Goal: Task Accomplishment & Management: Manage account settings

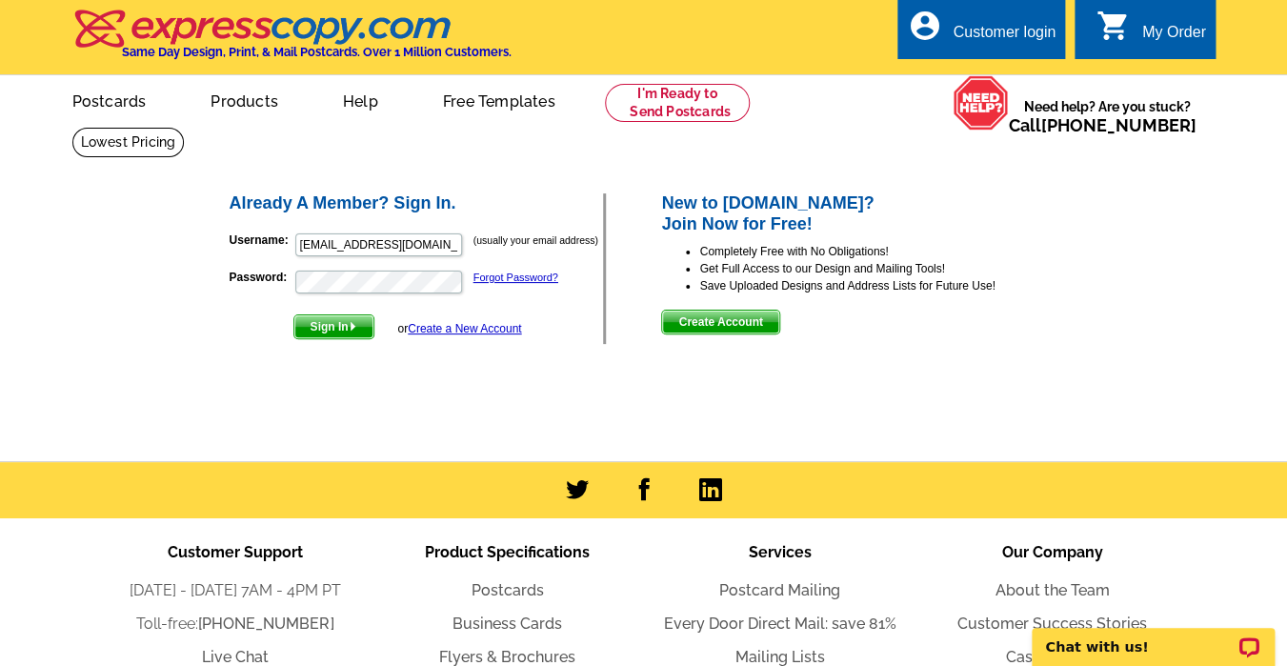
click at [344, 327] on span "Sign In" at bounding box center [333, 326] width 79 height 23
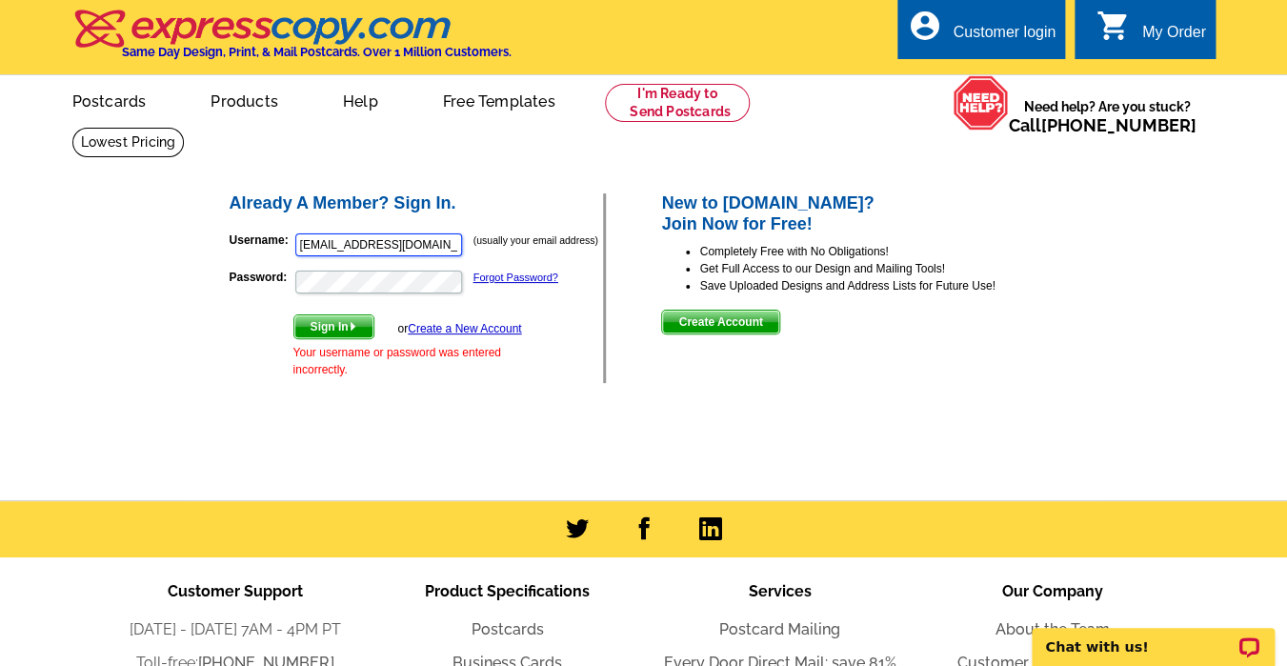
drag, startPoint x: 298, startPoint y: 242, endPoint x: 489, endPoint y: 250, distance: 190.7
click at [489, 250] on p "Username: jeanettejarmstrong@gmail.com (usually your email address)" at bounding box center [417, 245] width 374 height 27
type input "jeanettearmstrong@remax.net"
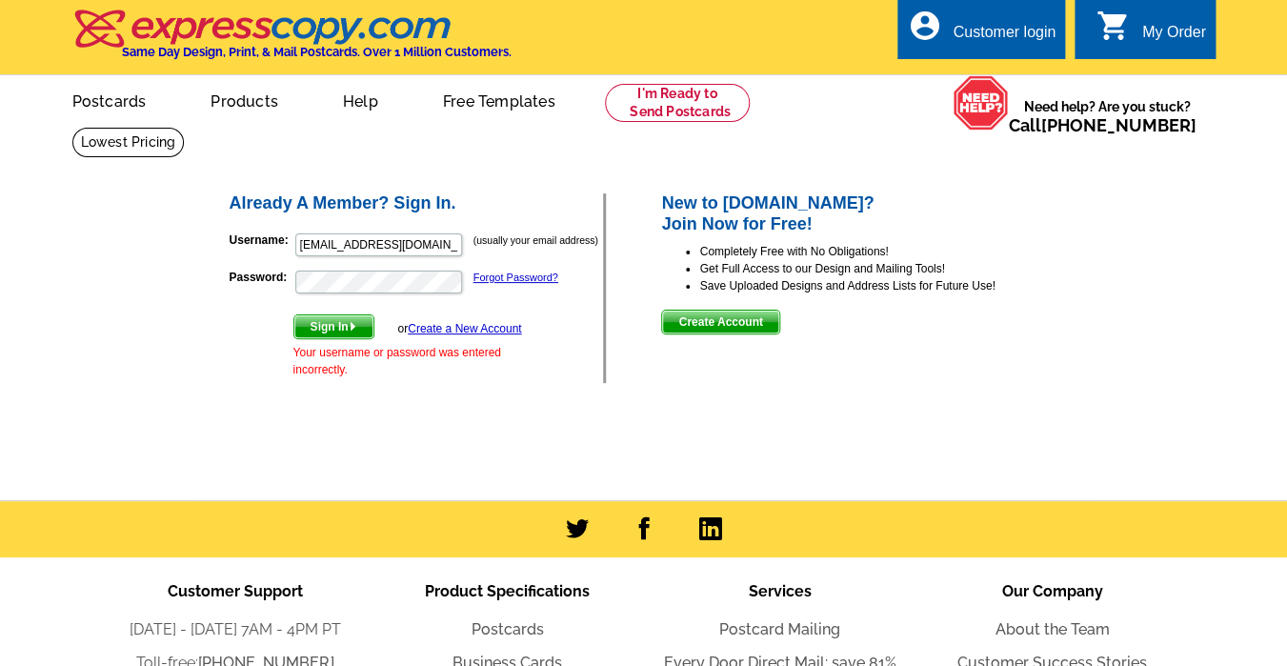
click at [341, 328] on span "Sign In" at bounding box center [333, 326] width 79 height 23
click at [511, 277] on link "Forgot Password?" at bounding box center [516, 277] width 85 height 11
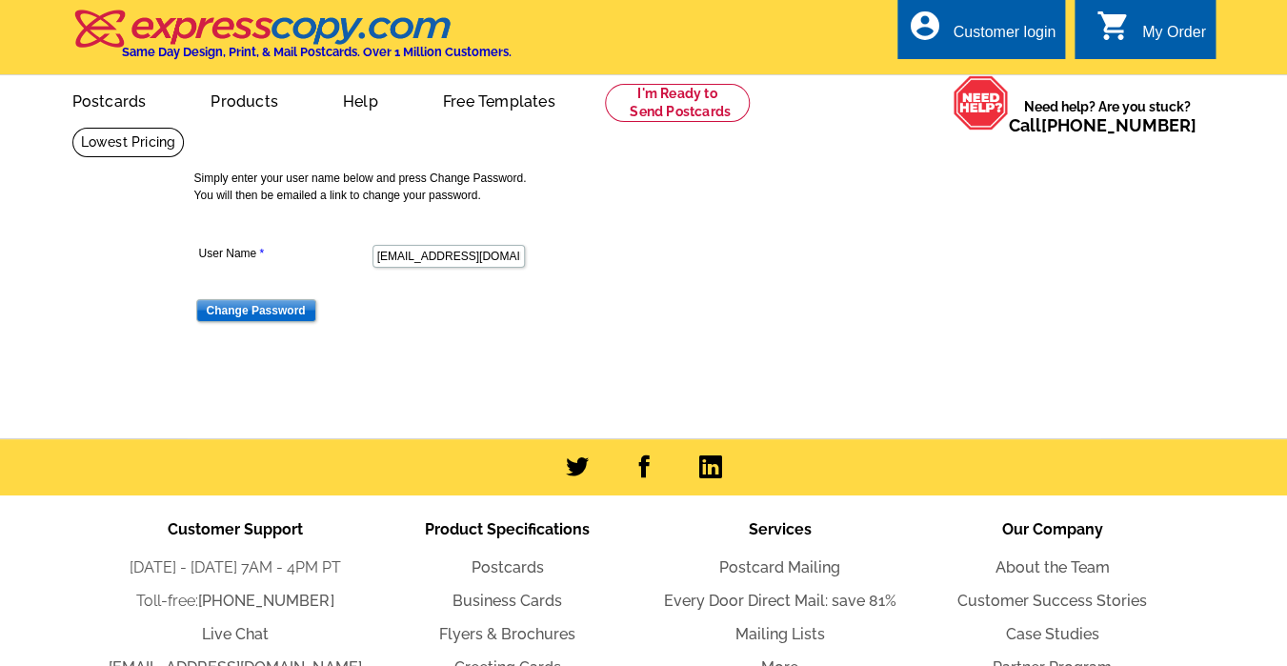
scroll to position [0, 22]
type input "jeanettejarmstrong@gmail.com"
click at [270, 313] on input "Change Password" at bounding box center [256, 310] width 120 height 23
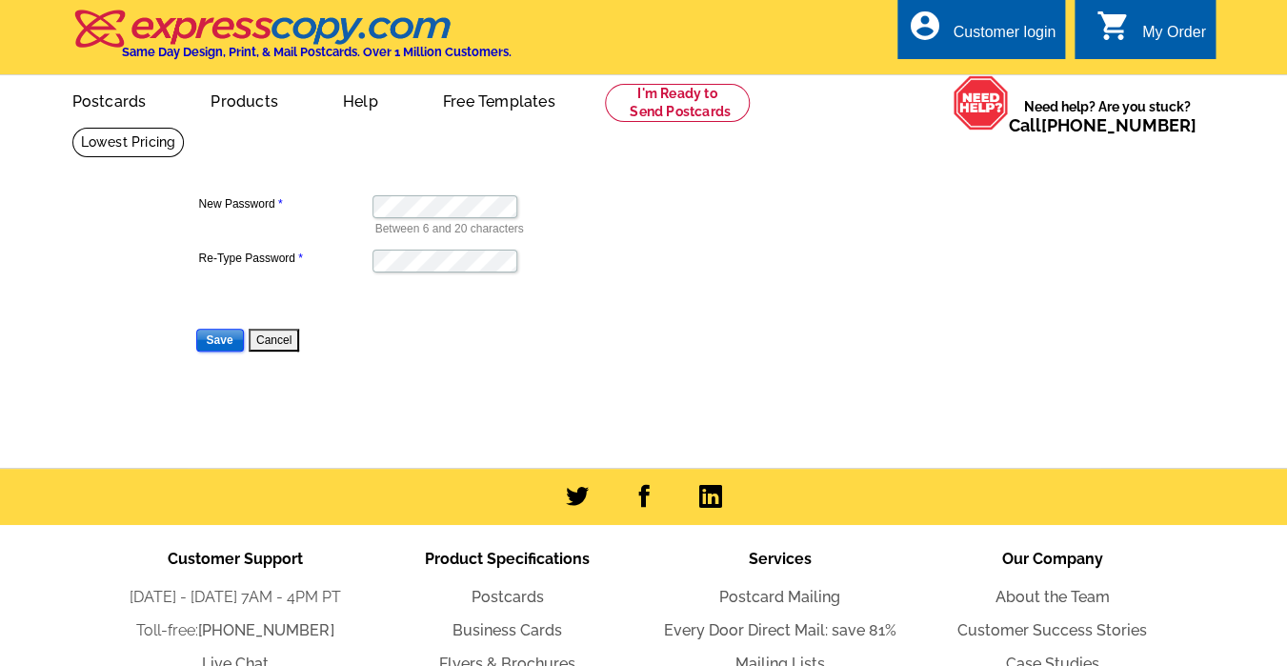
click at [220, 338] on input "Save" at bounding box center [220, 340] width 48 height 23
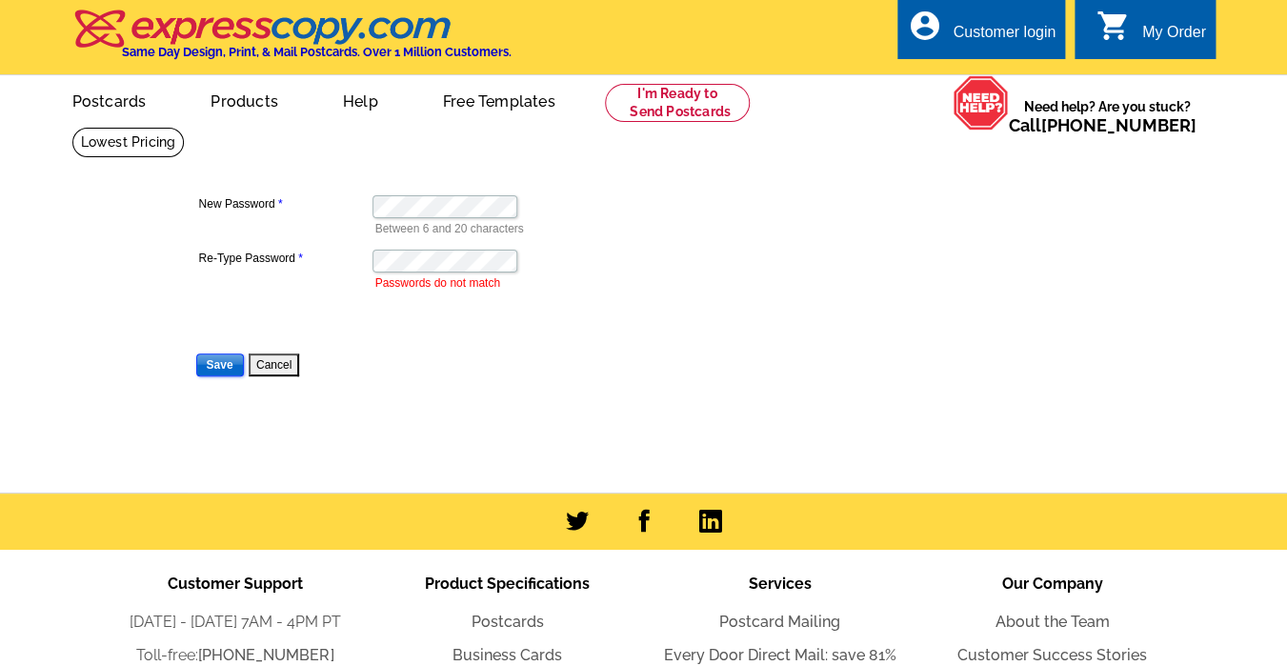
click at [216, 362] on input "Save" at bounding box center [220, 364] width 48 height 23
click at [223, 365] on input "Save" at bounding box center [220, 364] width 48 height 23
click at [219, 364] on input "Save" at bounding box center [220, 364] width 48 height 23
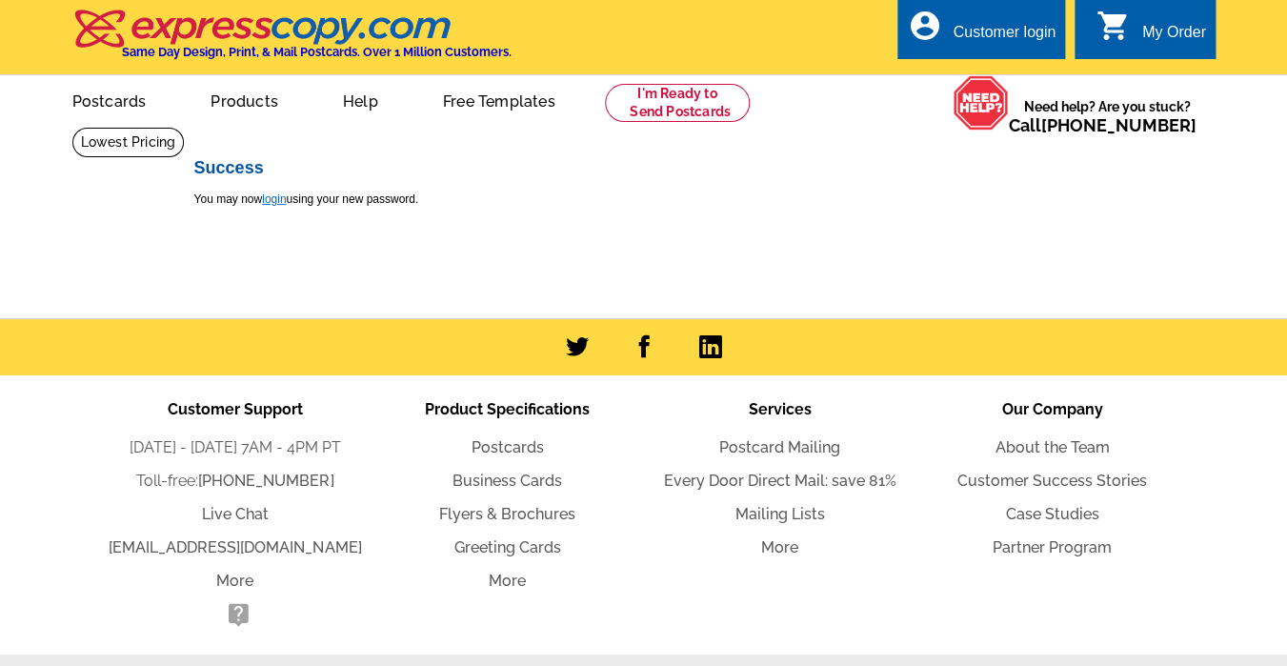
click at [280, 200] on link "login" at bounding box center [274, 198] width 24 height 13
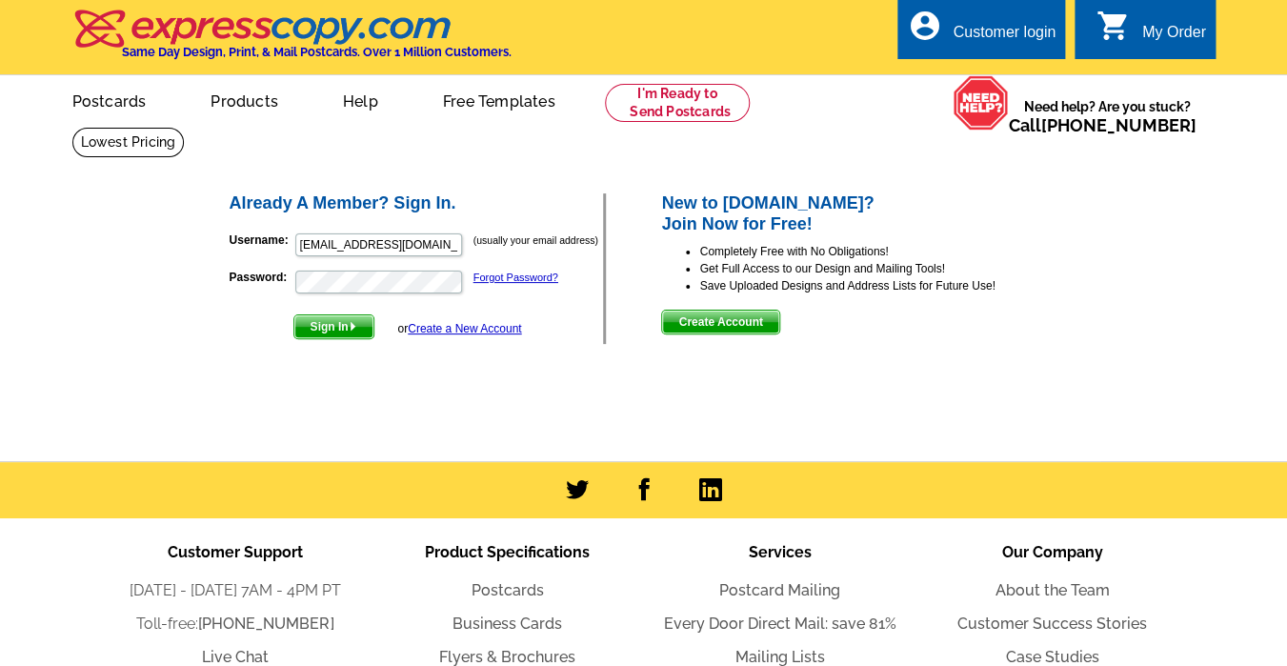
click at [345, 325] on span "Sign In" at bounding box center [333, 326] width 79 height 23
